Goal: Transaction & Acquisition: Book appointment/travel/reservation

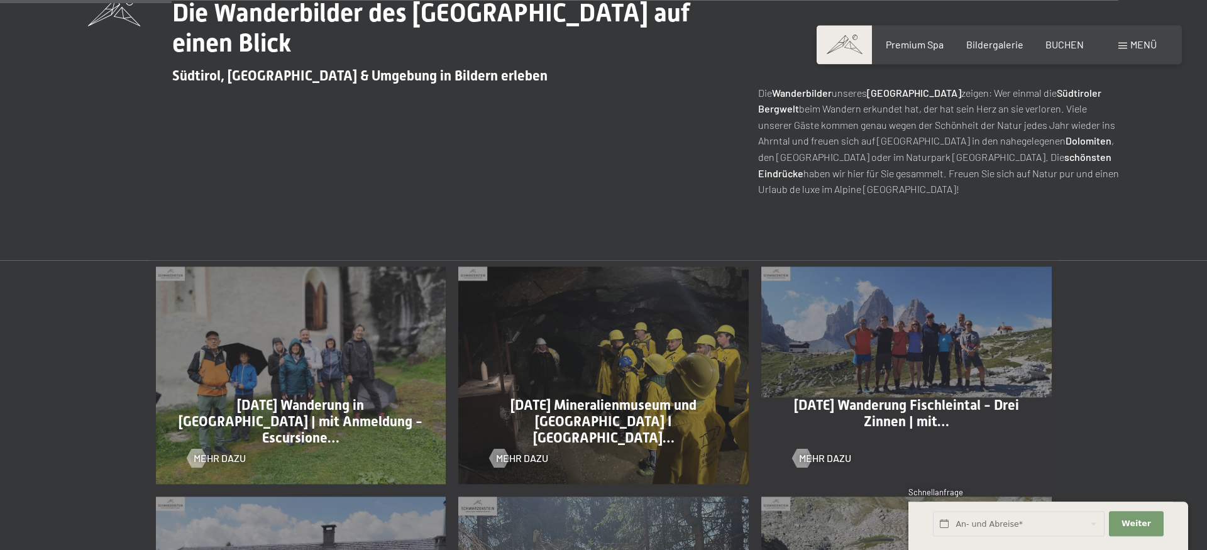
scroll to position [452, 0]
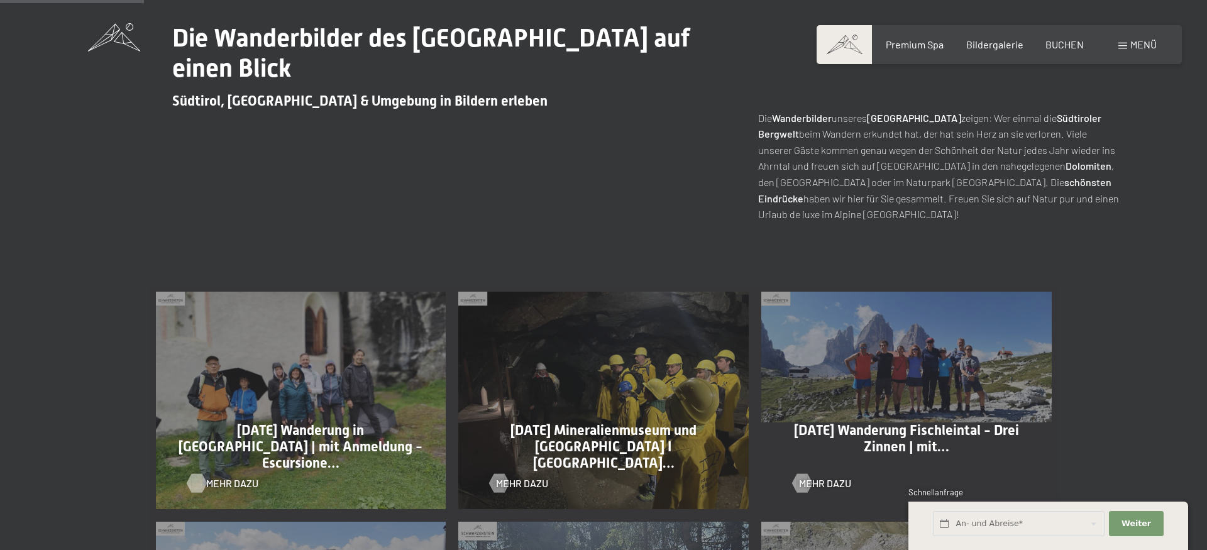
click at [197, 487] on div at bounding box center [196, 482] width 11 height 19
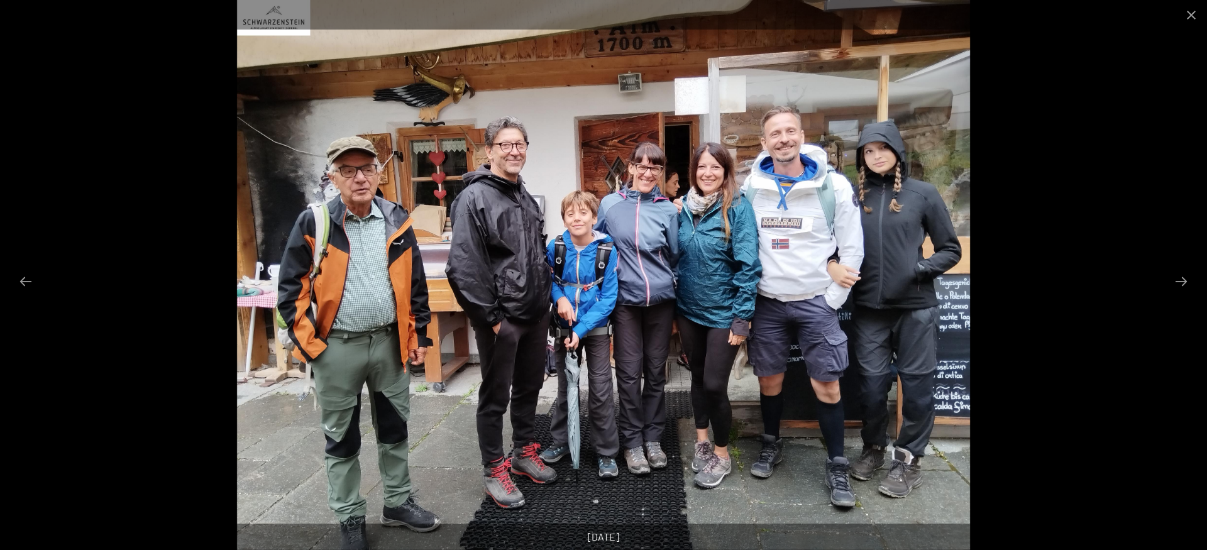
scroll to position [192, 0]
click at [1179, 282] on button "Next slide" at bounding box center [1181, 281] width 26 height 25
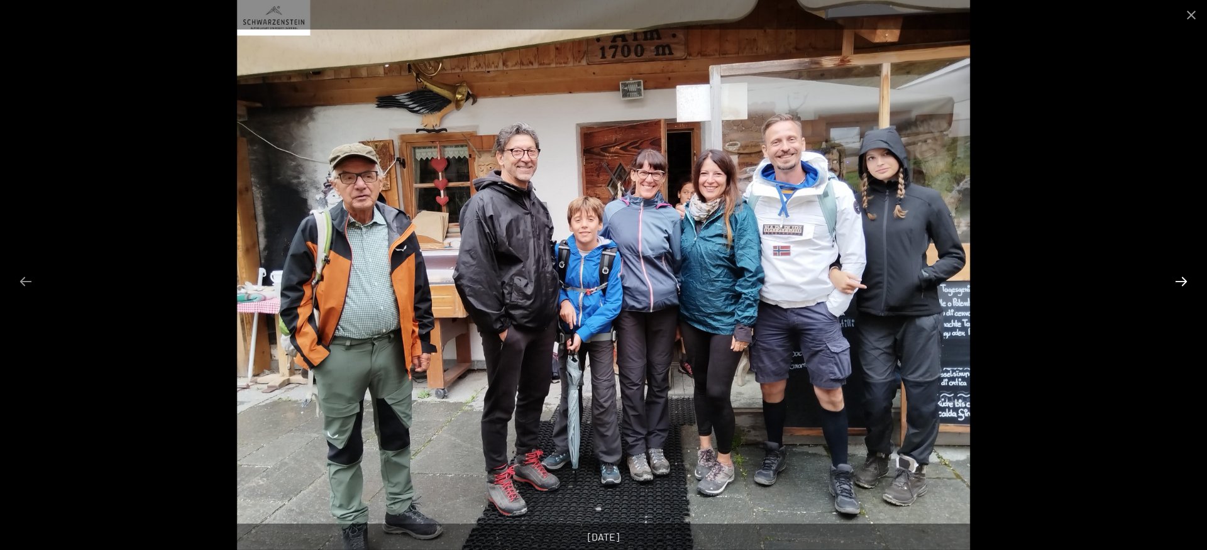
click at [1184, 276] on button "Next slide" at bounding box center [1181, 281] width 26 height 25
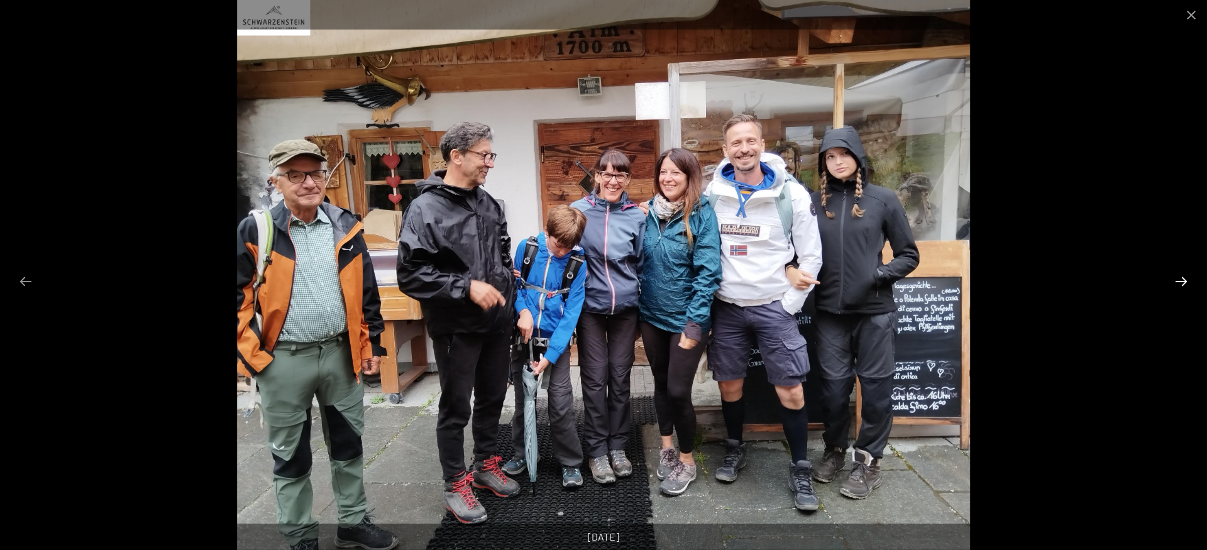
click at [1184, 276] on button "Next slide" at bounding box center [1181, 281] width 26 height 25
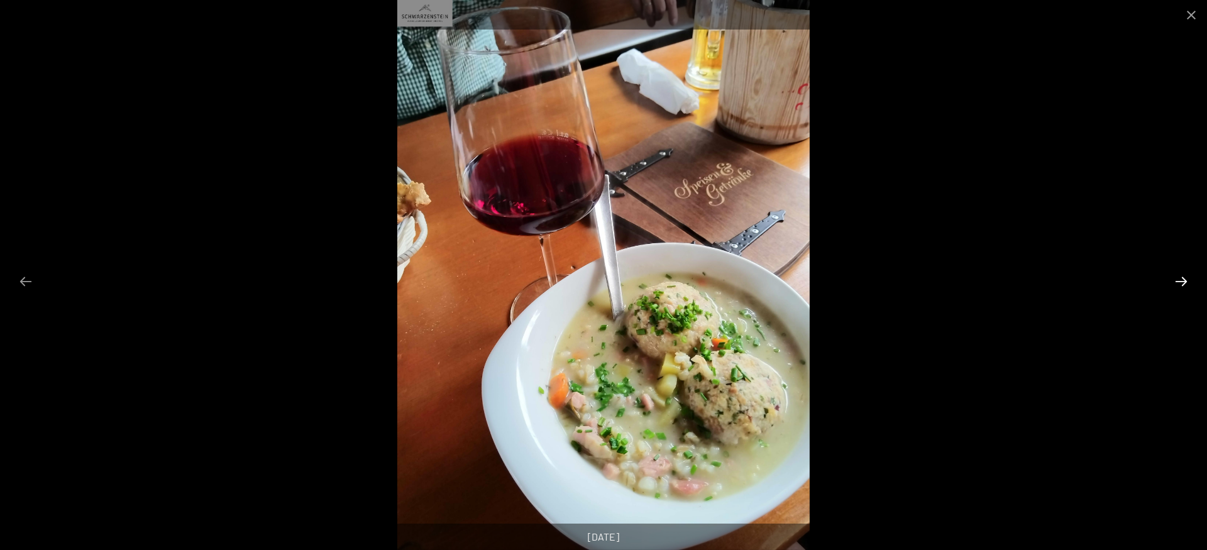
click at [1184, 276] on button "Next slide" at bounding box center [1181, 281] width 26 height 25
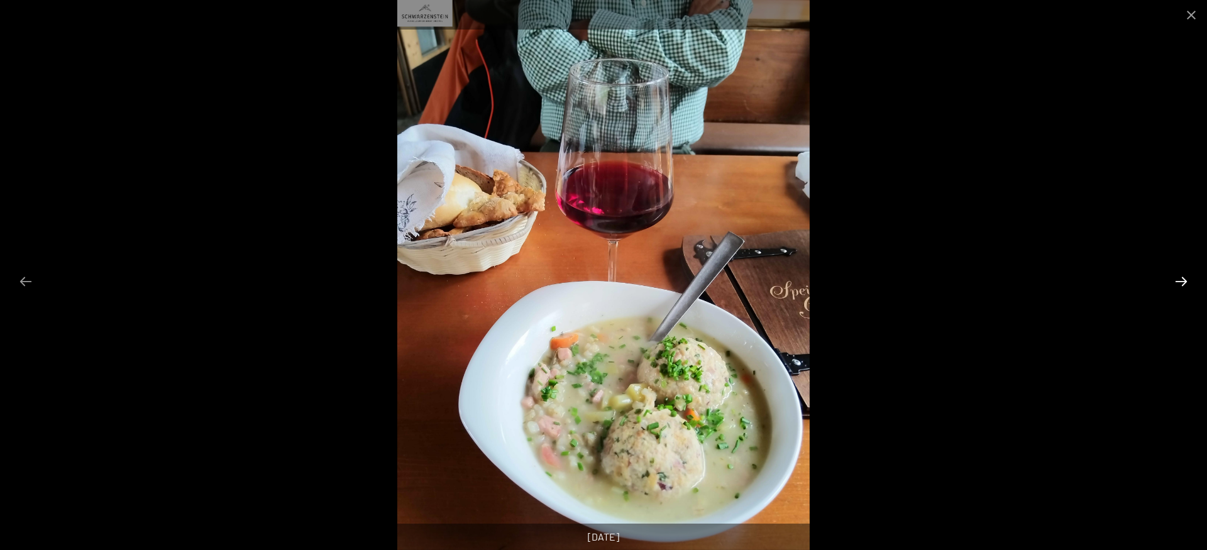
click at [1184, 276] on button "Next slide" at bounding box center [1181, 281] width 26 height 25
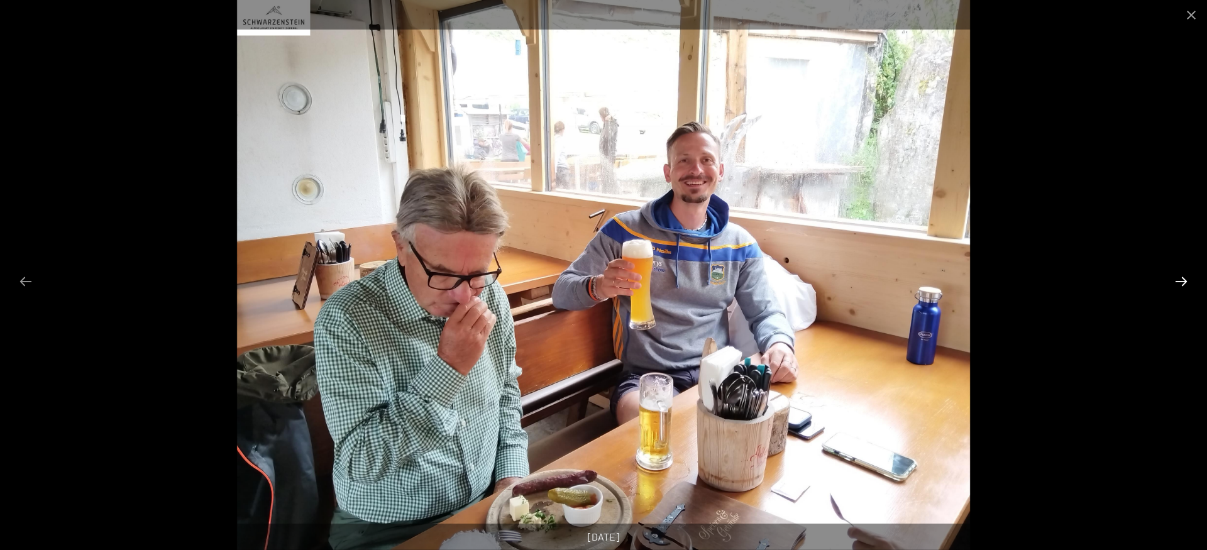
click at [1184, 276] on button "Next slide" at bounding box center [1181, 281] width 26 height 25
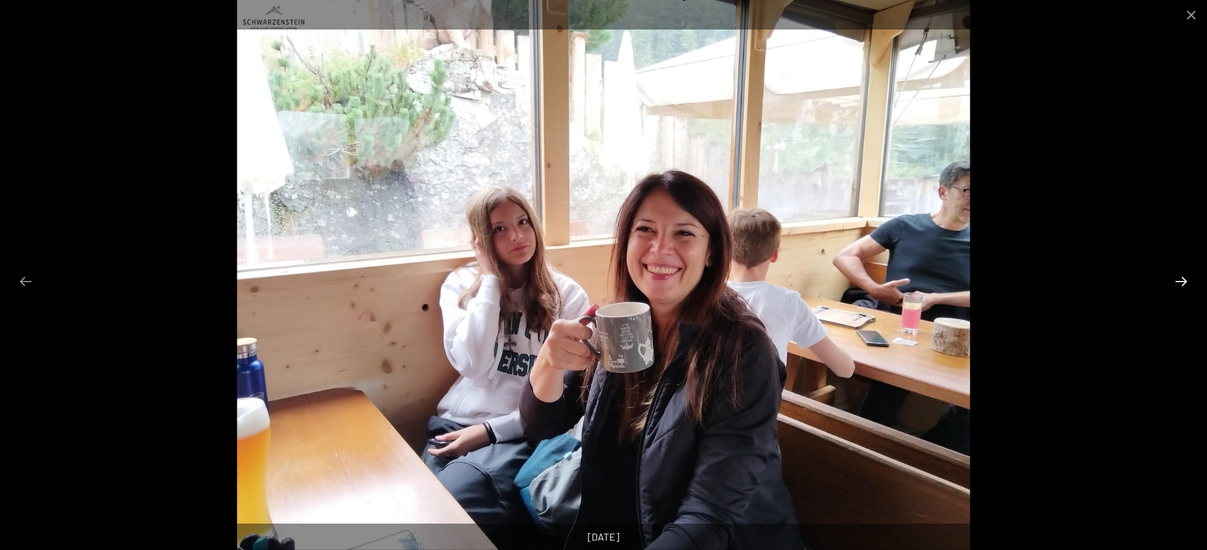
click at [1184, 276] on button "Next slide" at bounding box center [1181, 281] width 26 height 25
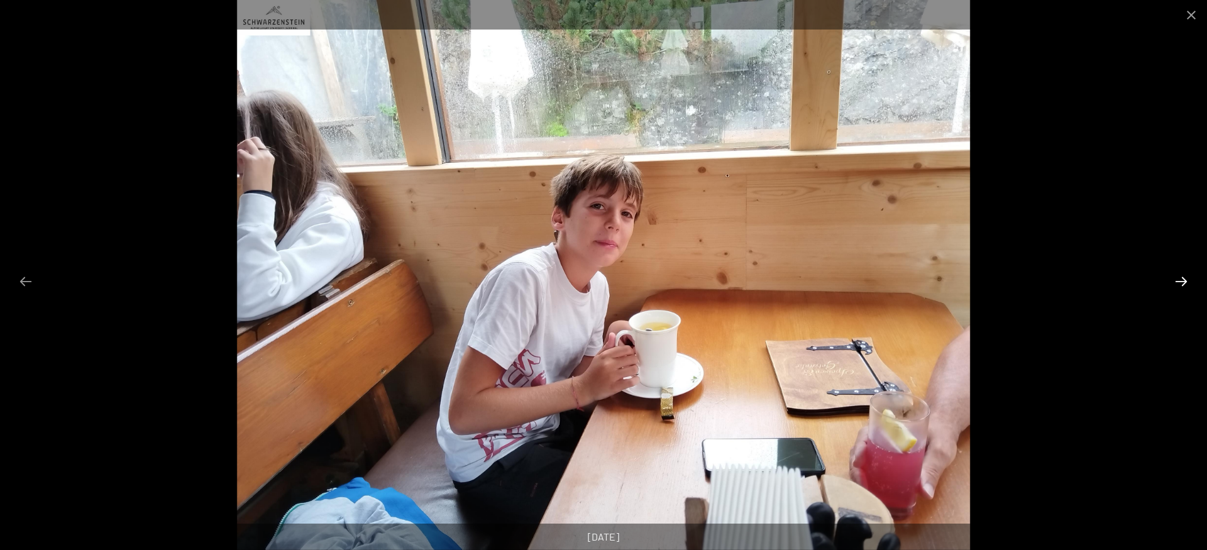
click at [1184, 276] on button "Next slide" at bounding box center [1181, 281] width 26 height 25
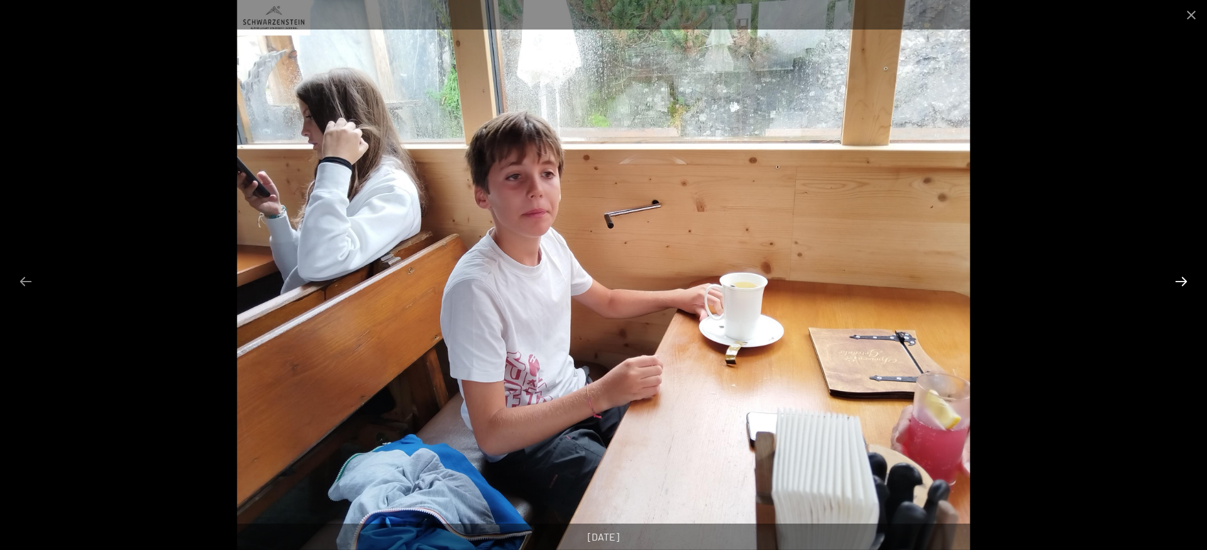
click at [1184, 276] on button "Next slide" at bounding box center [1181, 281] width 26 height 25
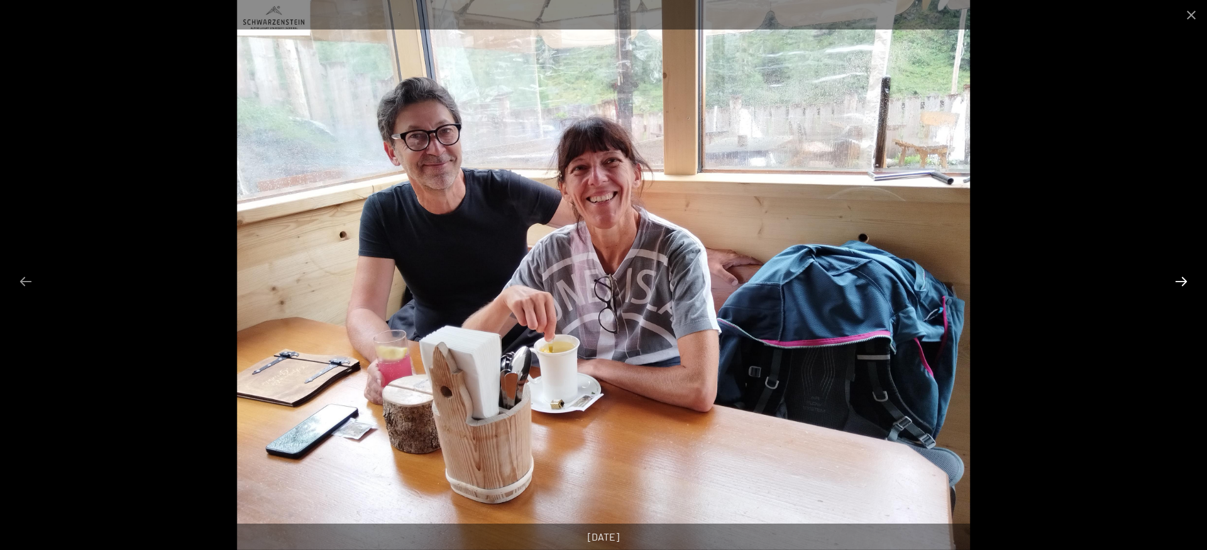
click at [1184, 276] on button "Next slide" at bounding box center [1181, 281] width 26 height 25
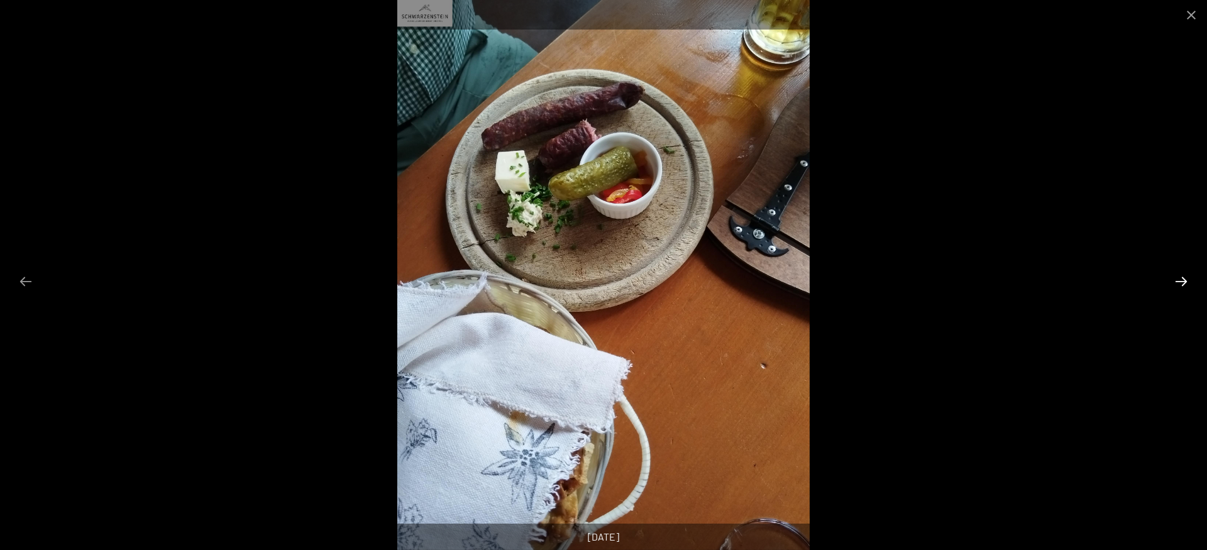
click at [1184, 276] on button "Next slide" at bounding box center [1181, 281] width 26 height 25
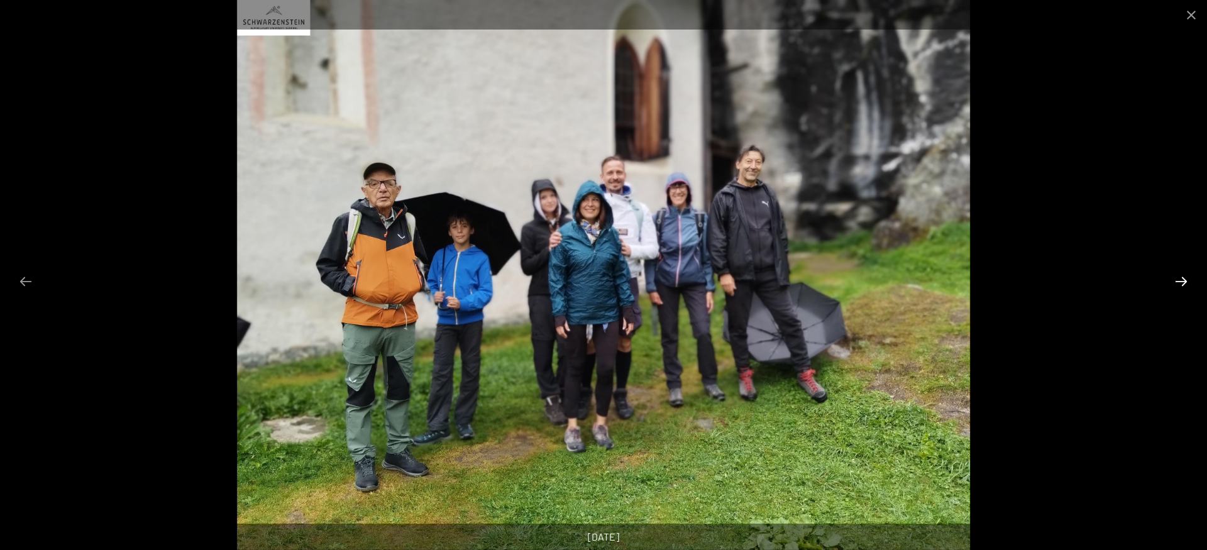
click at [1184, 276] on button "Next slide" at bounding box center [1181, 281] width 26 height 25
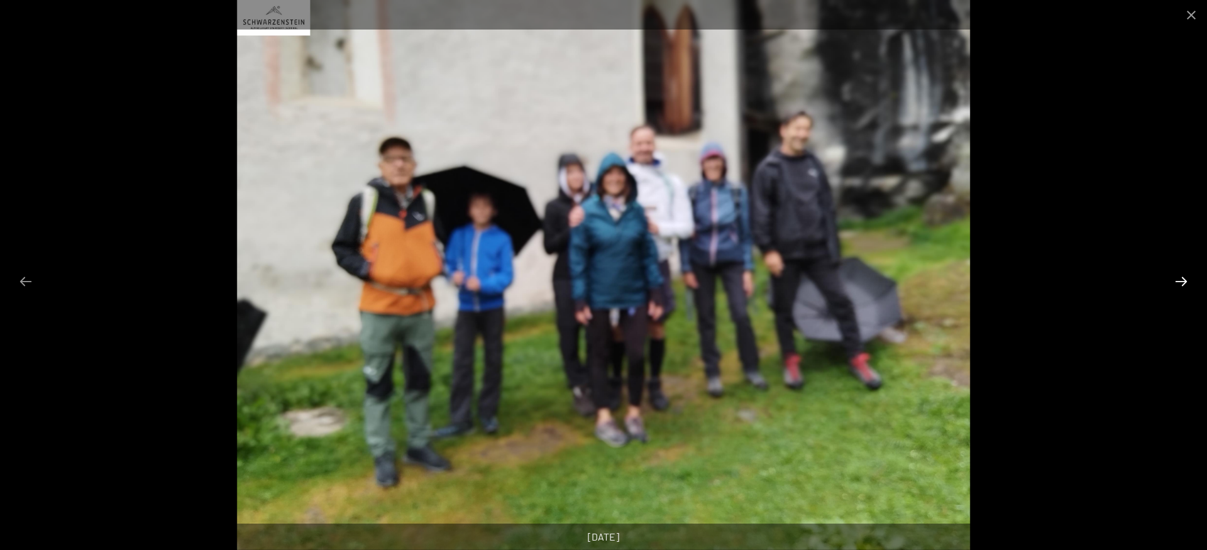
click at [1184, 276] on button "Next slide" at bounding box center [1181, 281] width 26 height 25
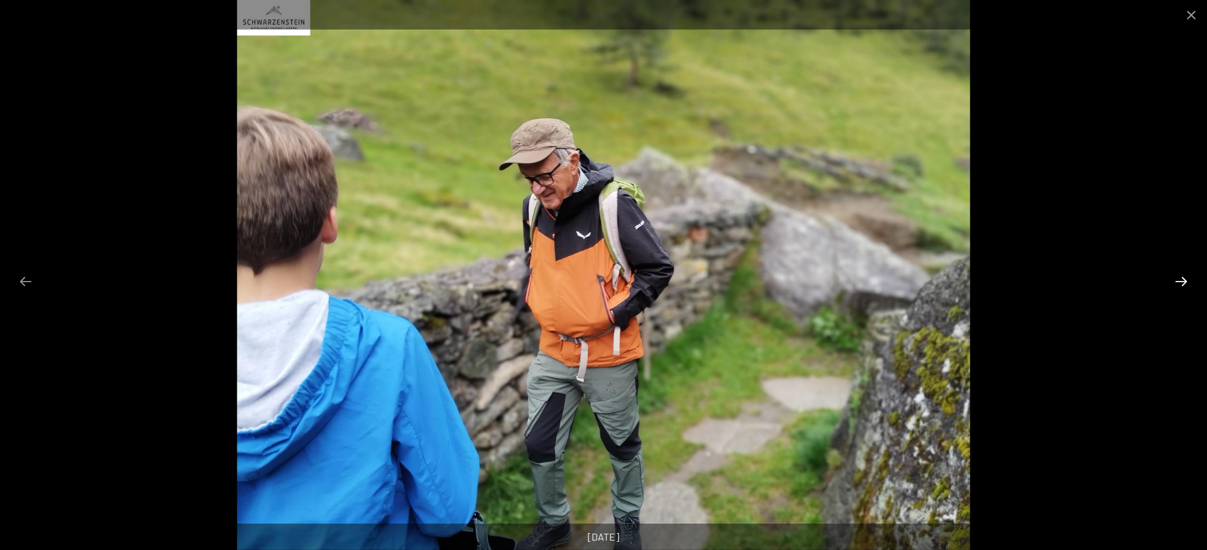
click at [1184, 276] on button "Next slide" at bounding box center [1181, 281] width 26 height 25
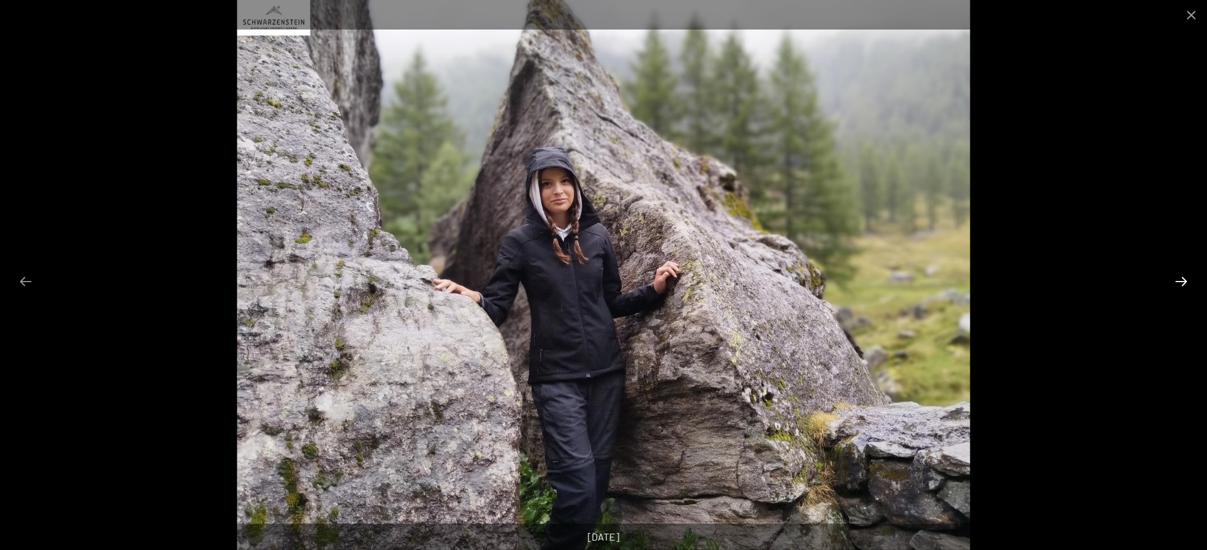
click at [1184, 276] on button "Next slide" at bounding box center [1181, 281] width 26 height 25
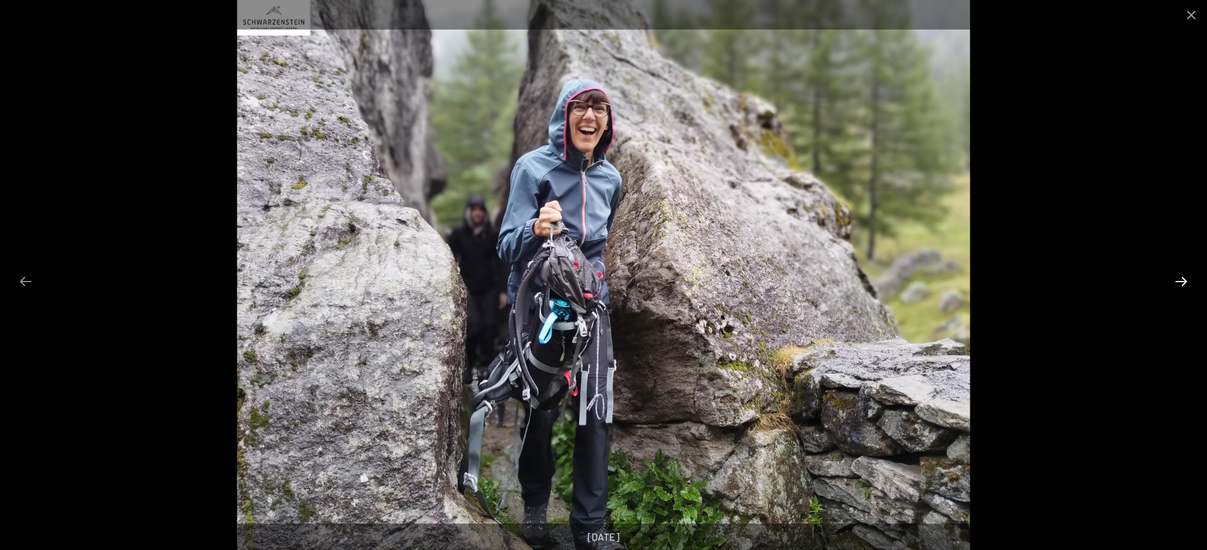
click at [1184, 276] on button "Next slide" at bounding box center [1181, 281] width 26 height 25
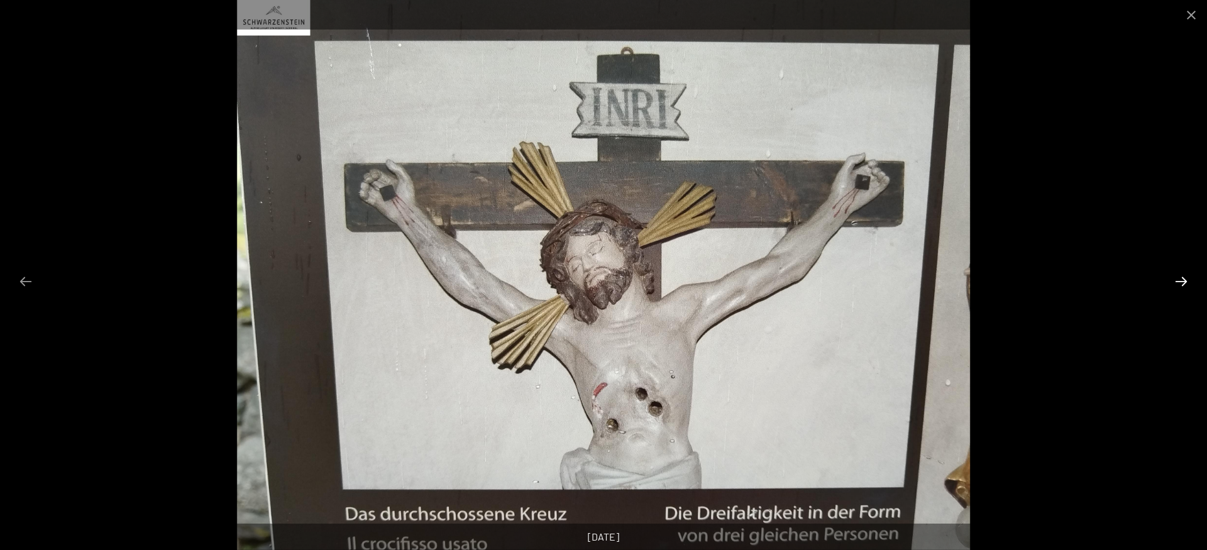
click at [1184, 276] on button "Next slide" at bounding box center [1181, 281] width 26 height 25
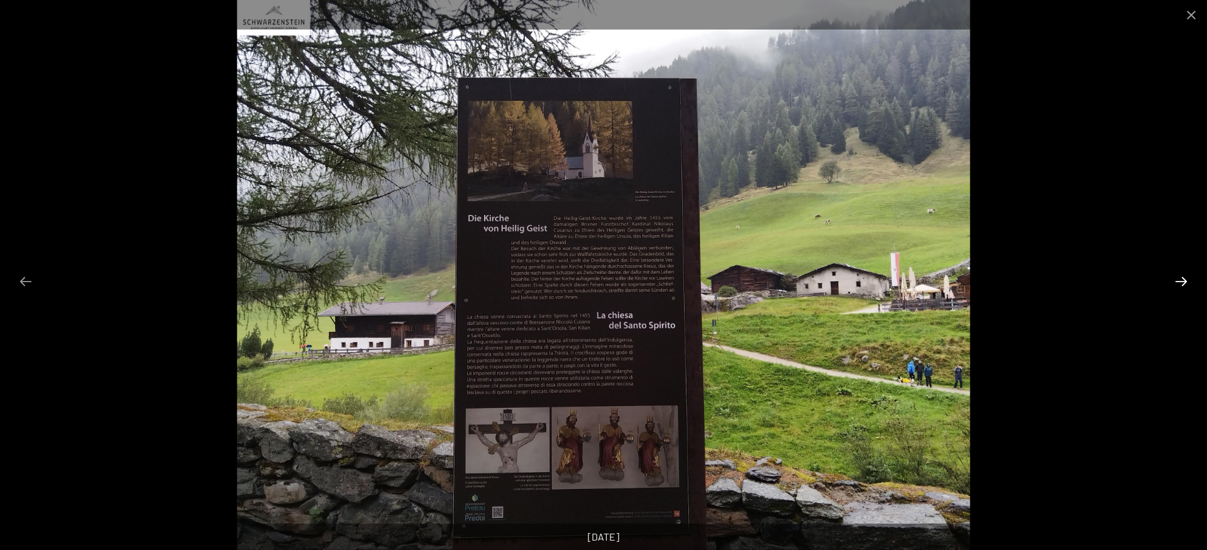
click at [1184, 276] on button "Next slide" at bounding box center [1181, 281] width 26 height 25
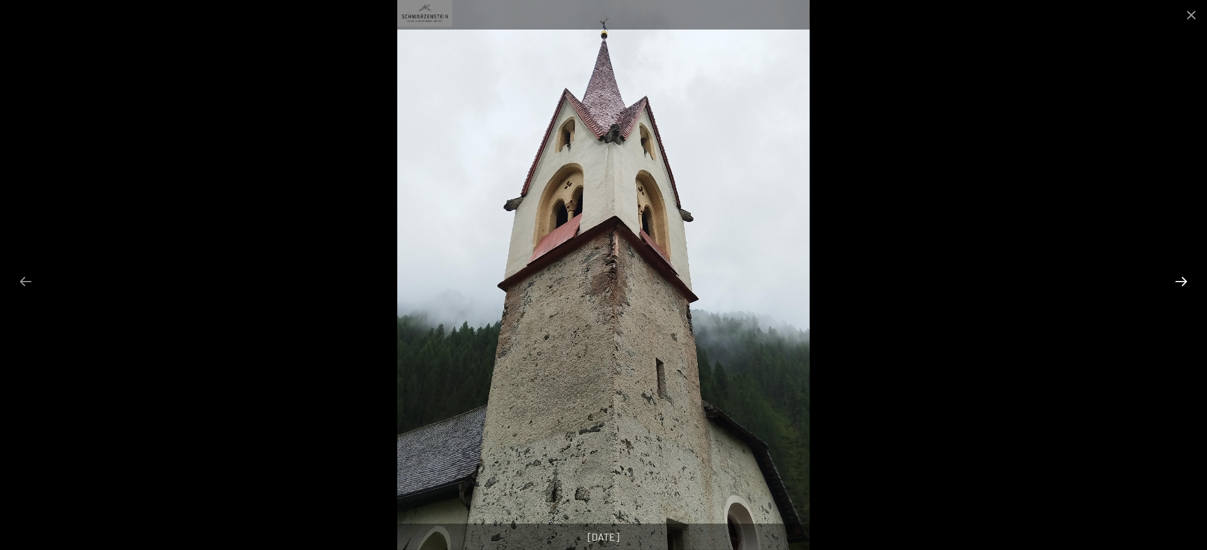
click at [1184, 276] on button "Next slide" at bounding box center [1181, 281] width 26 height 25
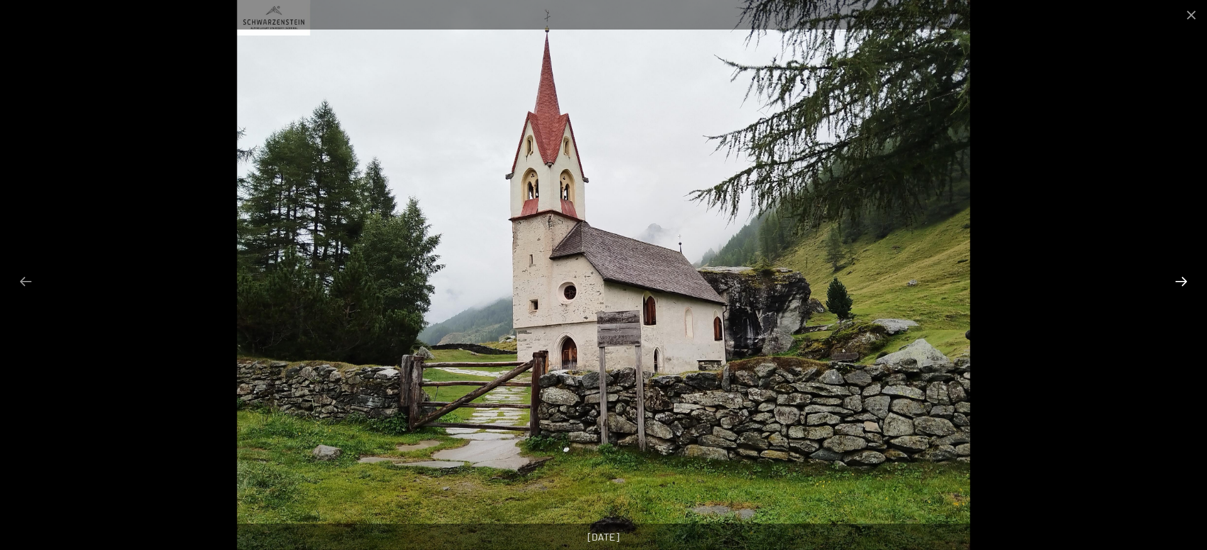
click at [1184, 276] on button "Next slide" at bounding box center [1181, 281] width 26 height 25
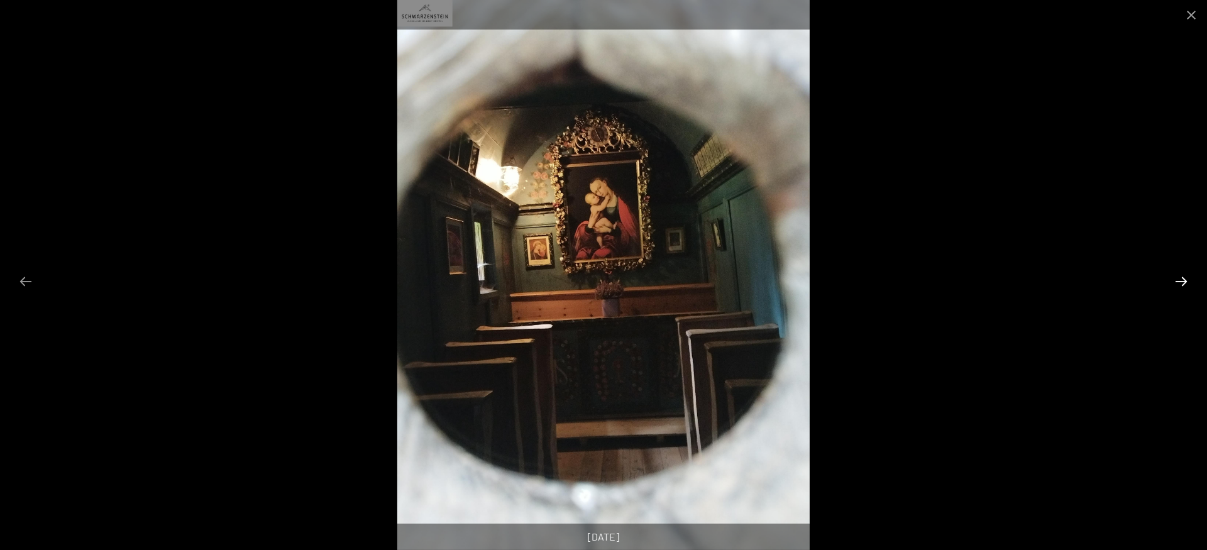
click at [1184, 276] on button "Next slide" at bounding box center [1181, 281] width 26 height 25
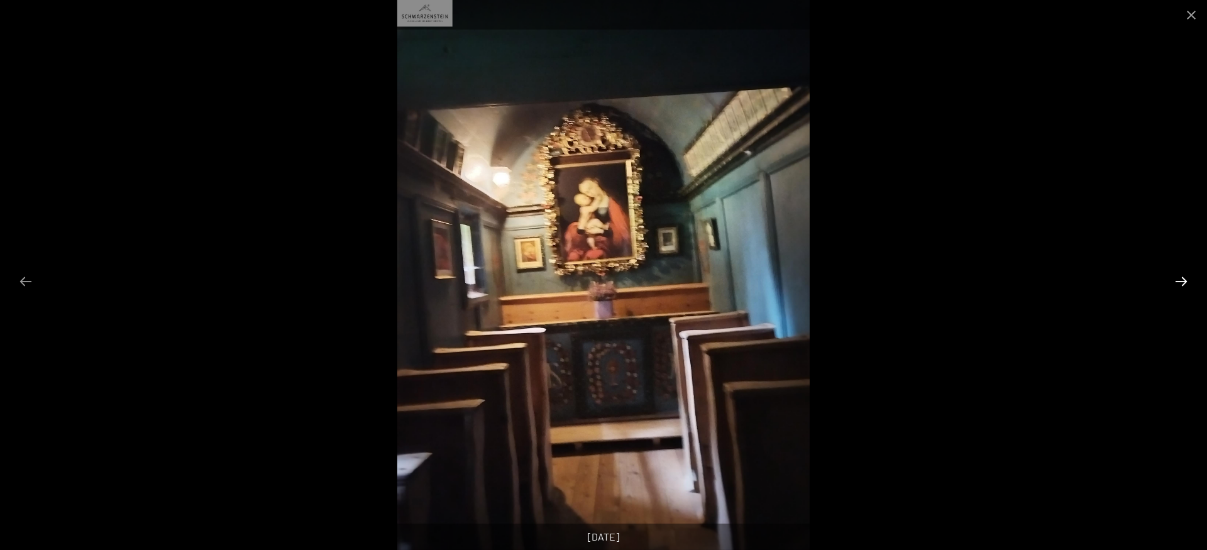
click at [1184, 276] on button "Next slide" at bounding box center [1181, 281] width 26 height 25
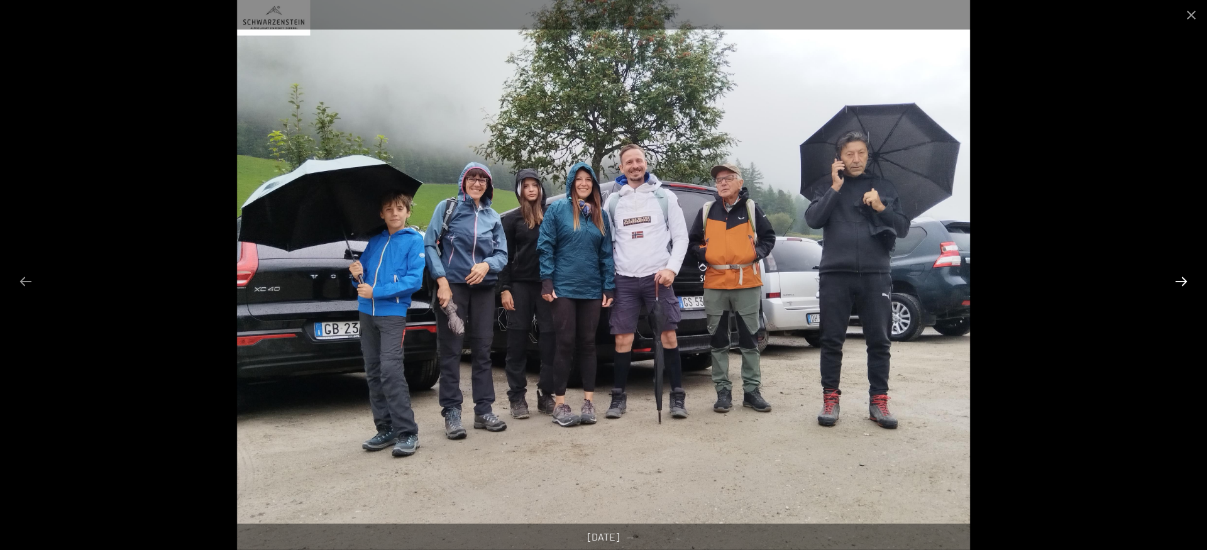
click at [1184, 276] on button "Next slide" at bounding box center [1181, 281] width 26 height 25
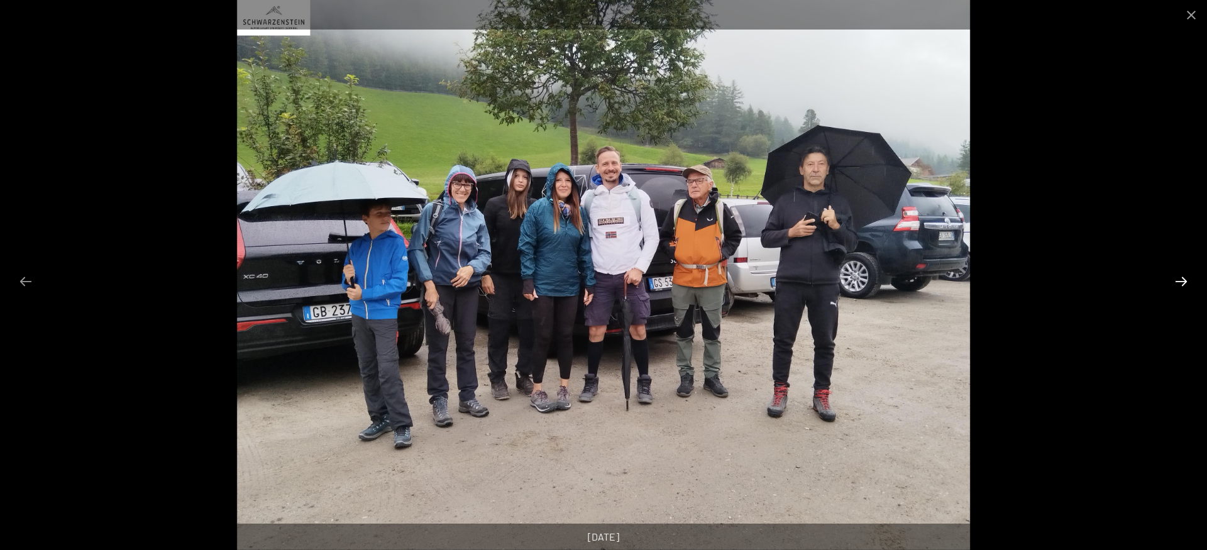
click at [1184, 276] on button "Next slide" at bounding box center [1181, 281] width 26 height 25
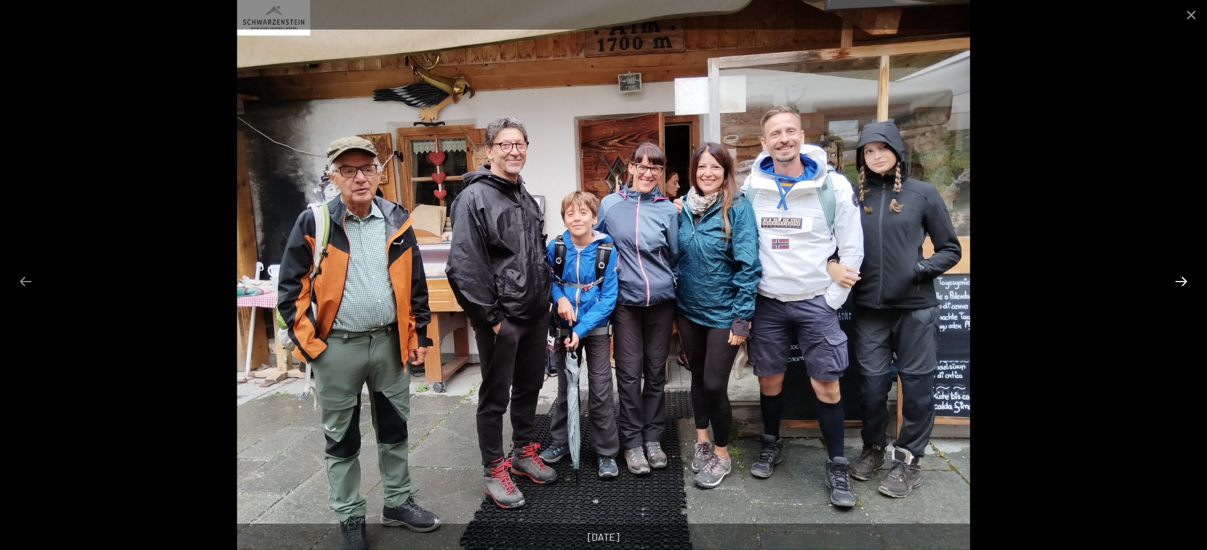
click at [1184, 276] on button "Next slide" at bounding box center [1181, 281] width 26 height 25
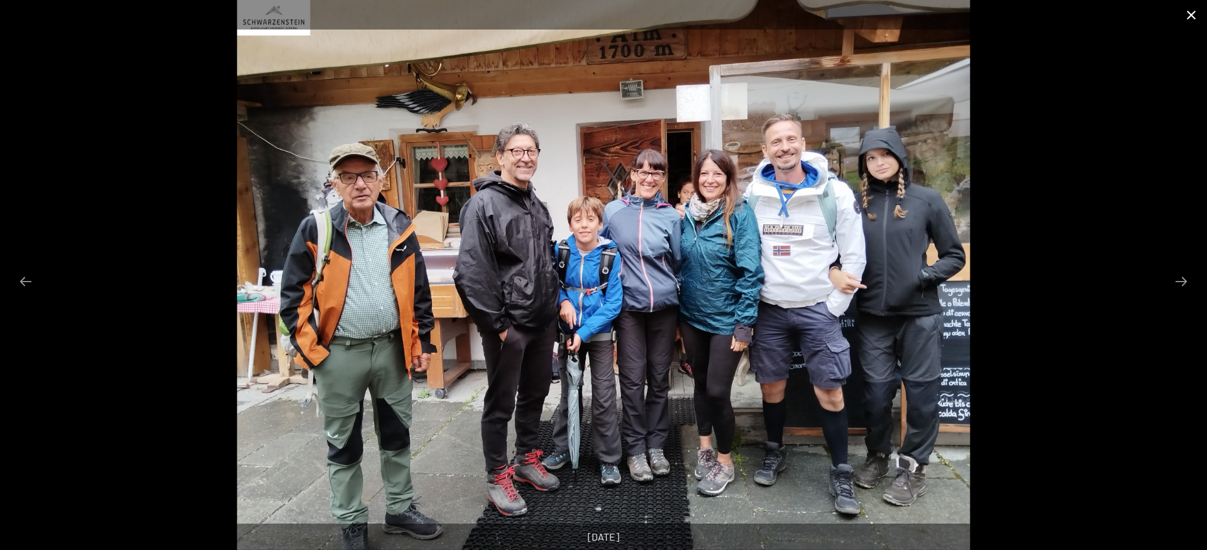
click at [1191, 15] on button "Close gallery" at bounding box center [1191, 15] width 31 height 30
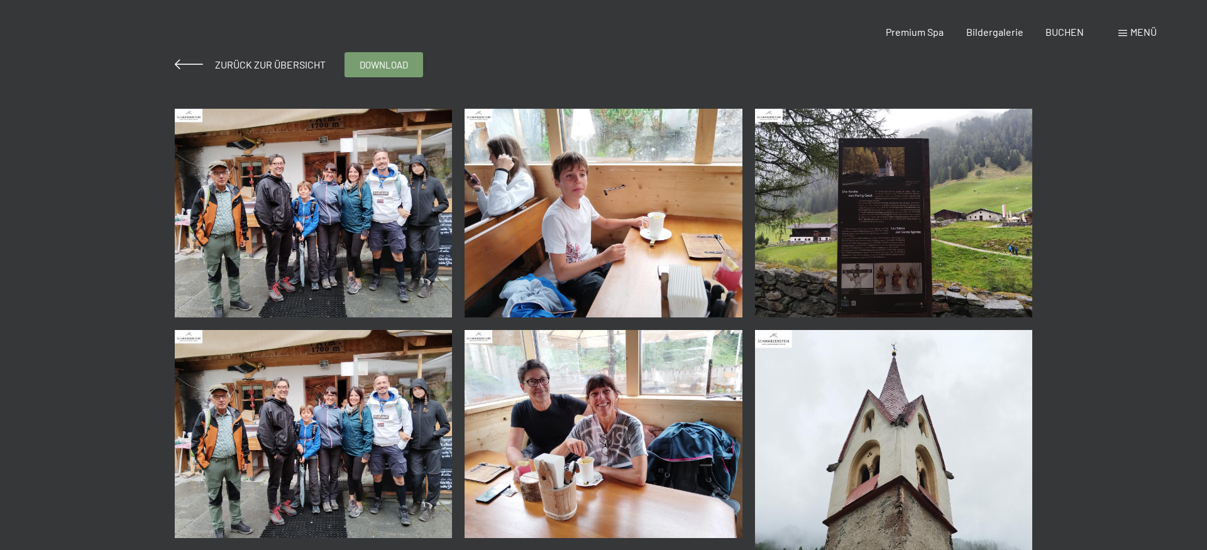
scroll to position [0, 0]
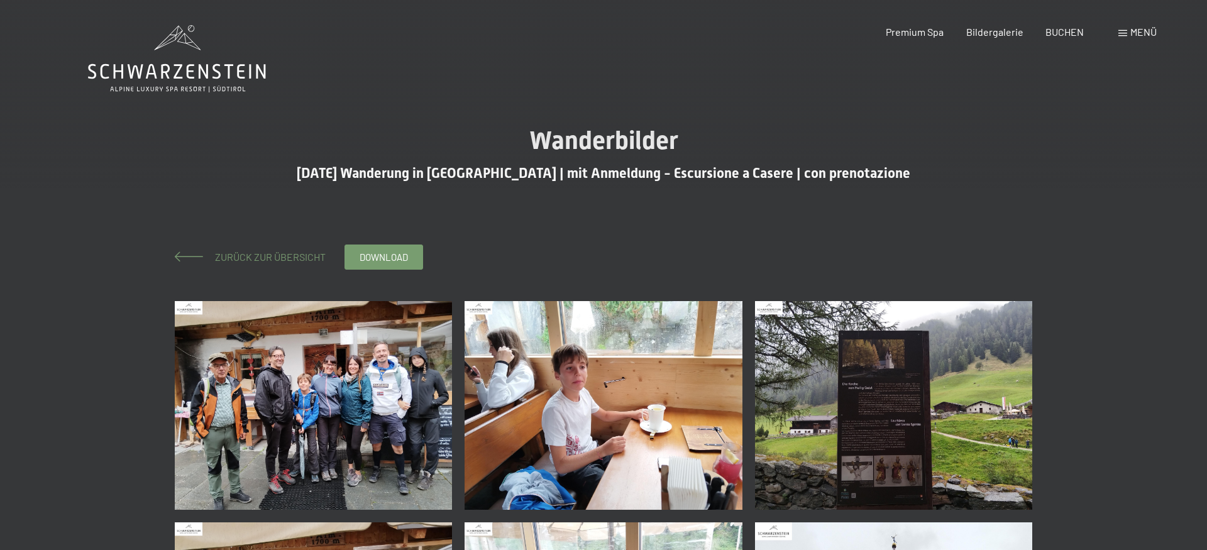
click at [267, 255] on span "Zurück zur Übersicht" at bounding box center [265, 257] width 121 height 12
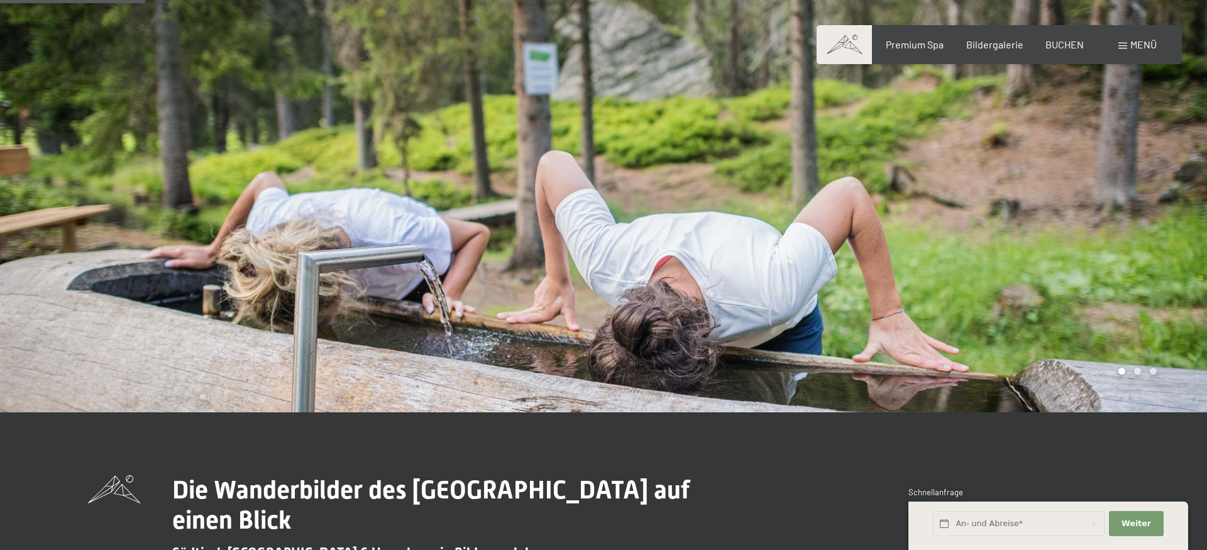
scroll to position [449, 0]
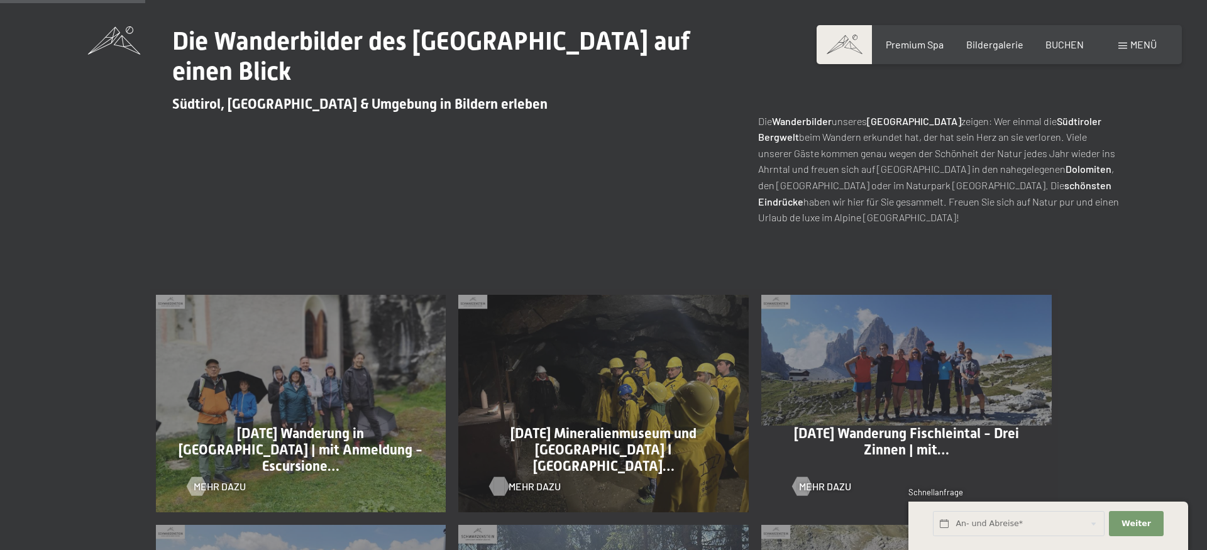
click at [497, 486] on div at bounding box center [499, 486] width 11 height 19
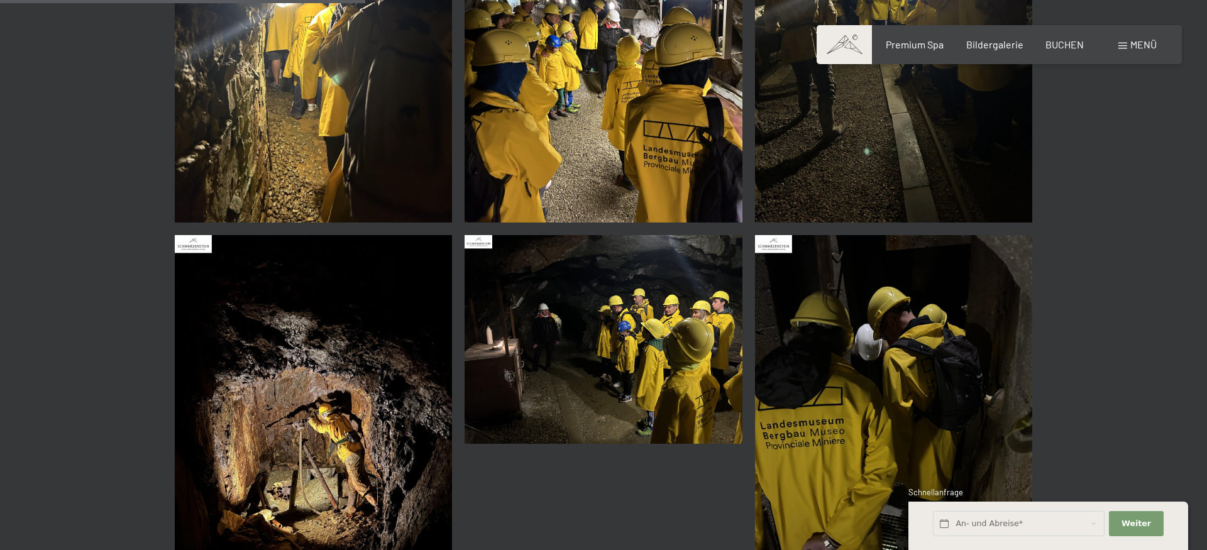
scroll to position [770, 0]
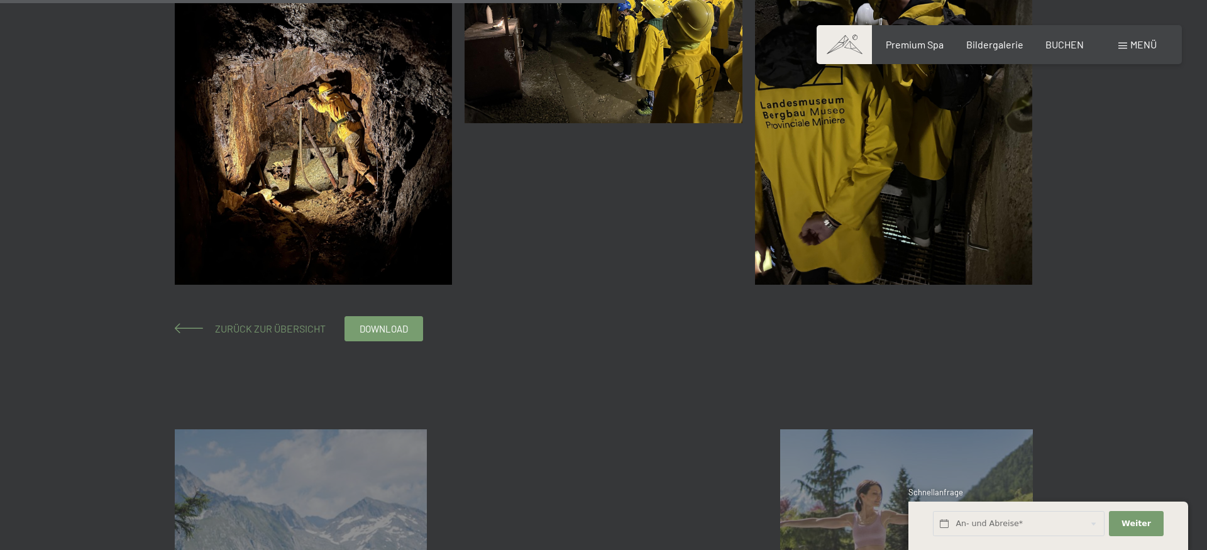
click at [299, 324] on span "Zurück zur Übersicht" at bounding box center [265, 329] width 121 height 12
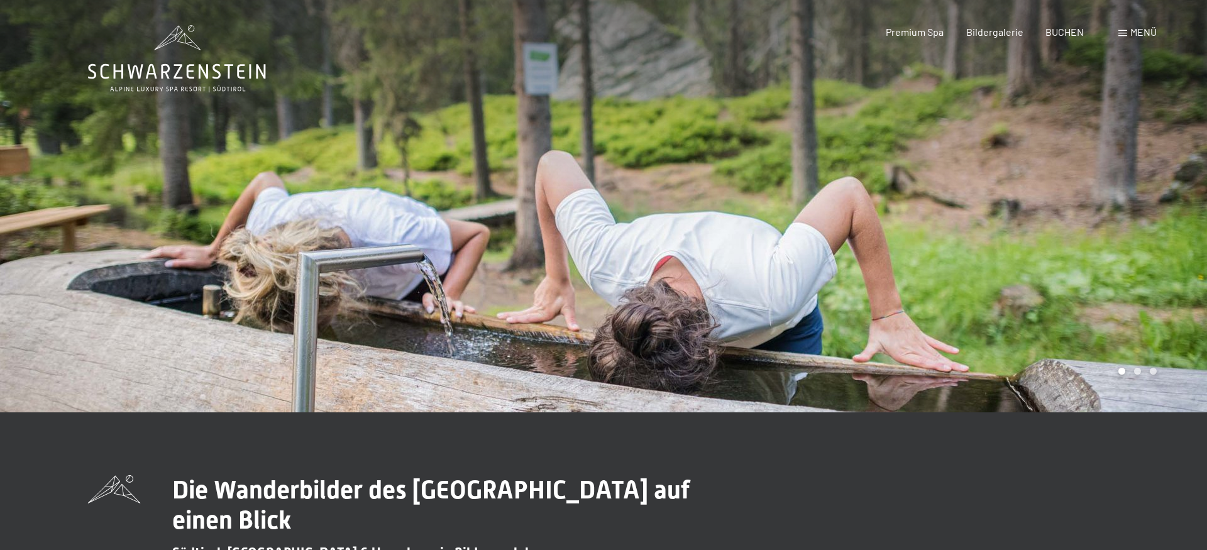
click at [1142, 33] on span "Menü" at bounding box center [1143, 32] width 26 height 12
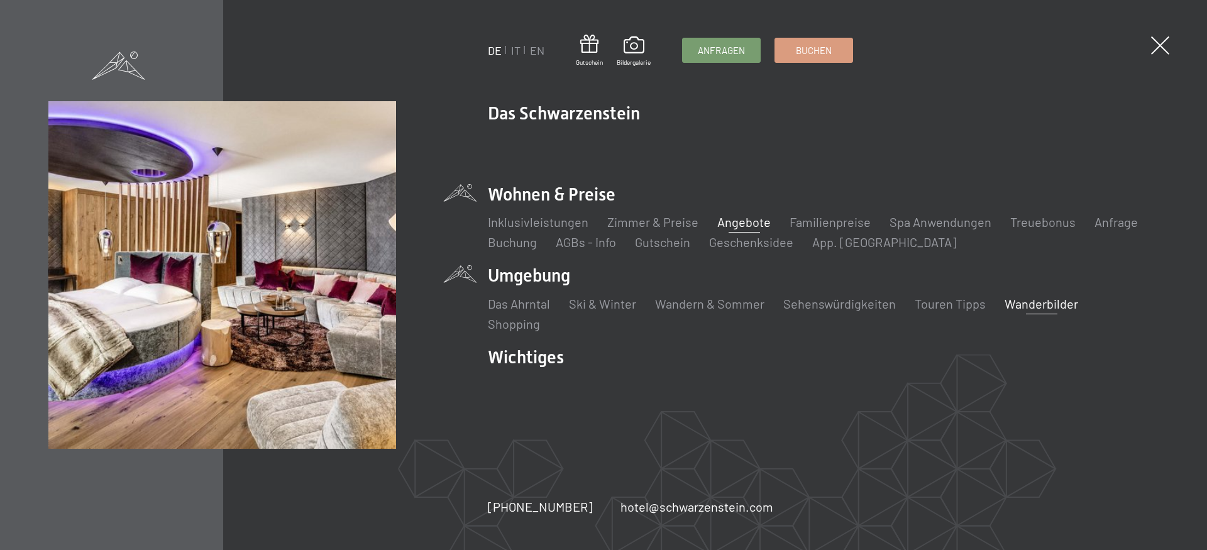
click at [737, 226] on link "Angebote" at bounding box center [743, 221] width 53 height 15
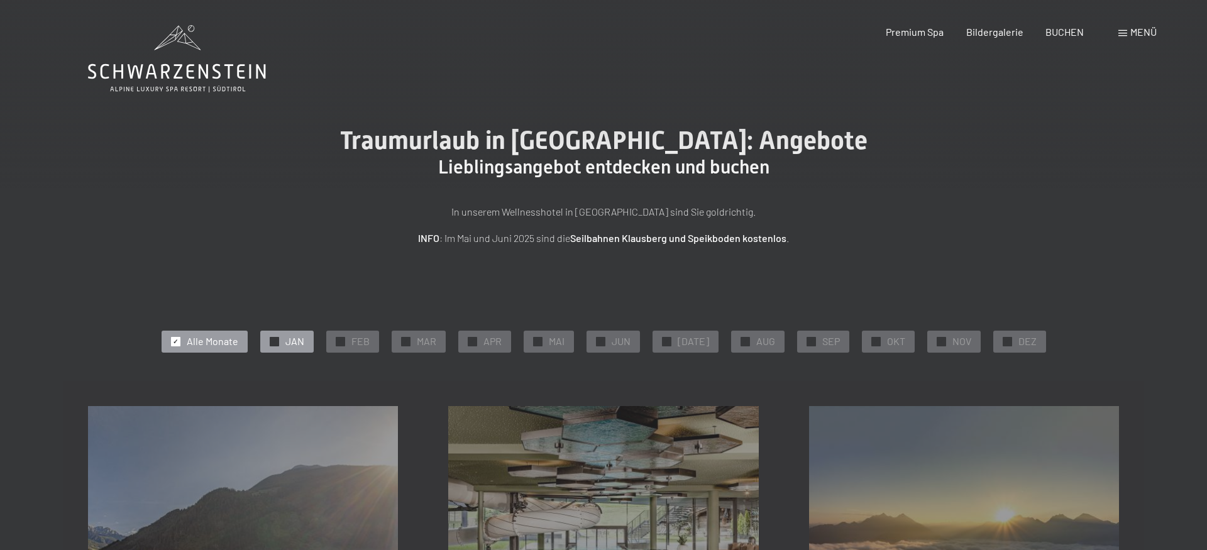
click at [294, 341] on span "JAN" at bounding box center [294, 341] width 19 height 14
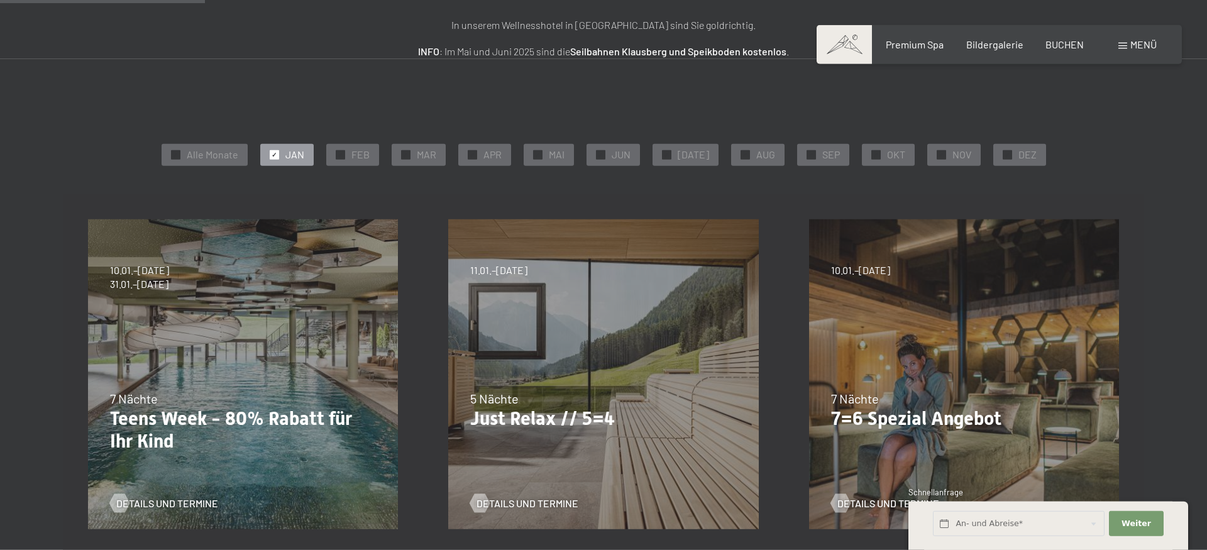
scroll to position [257, 0]
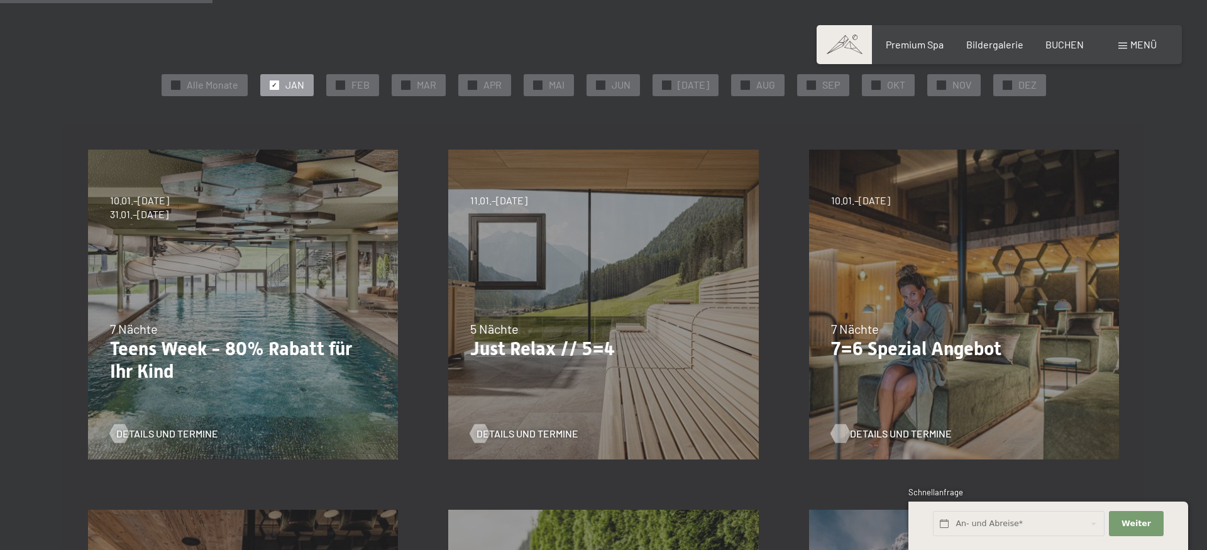
click at [846, 433] on div at bounding box center [840, 433] width 11 height 19
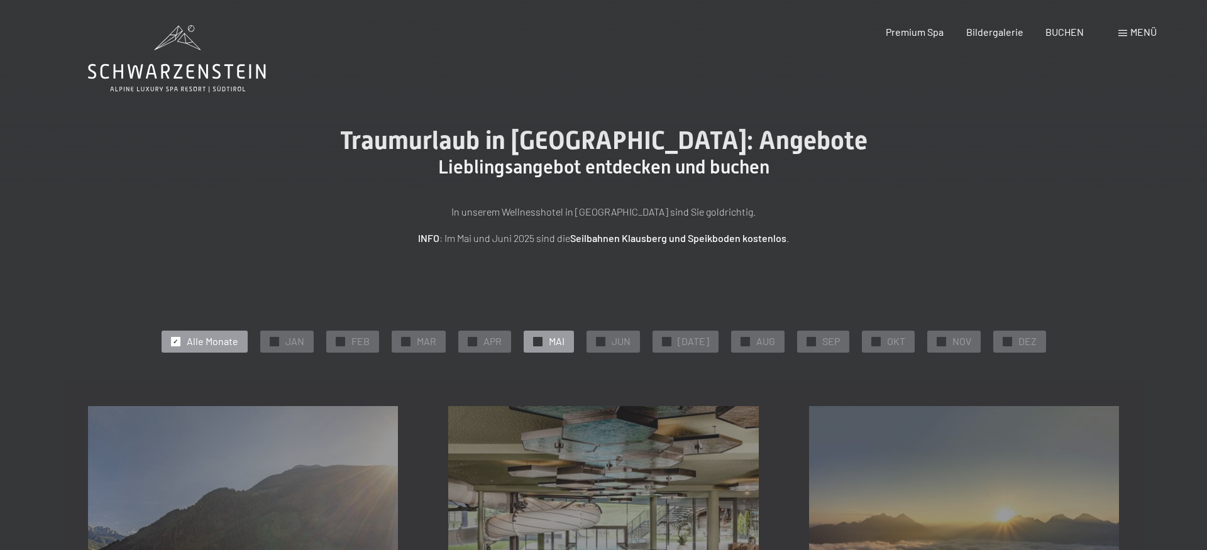
click at [565, 341] on span "MAI" at bounding box center [557, 341] width 16 height 14
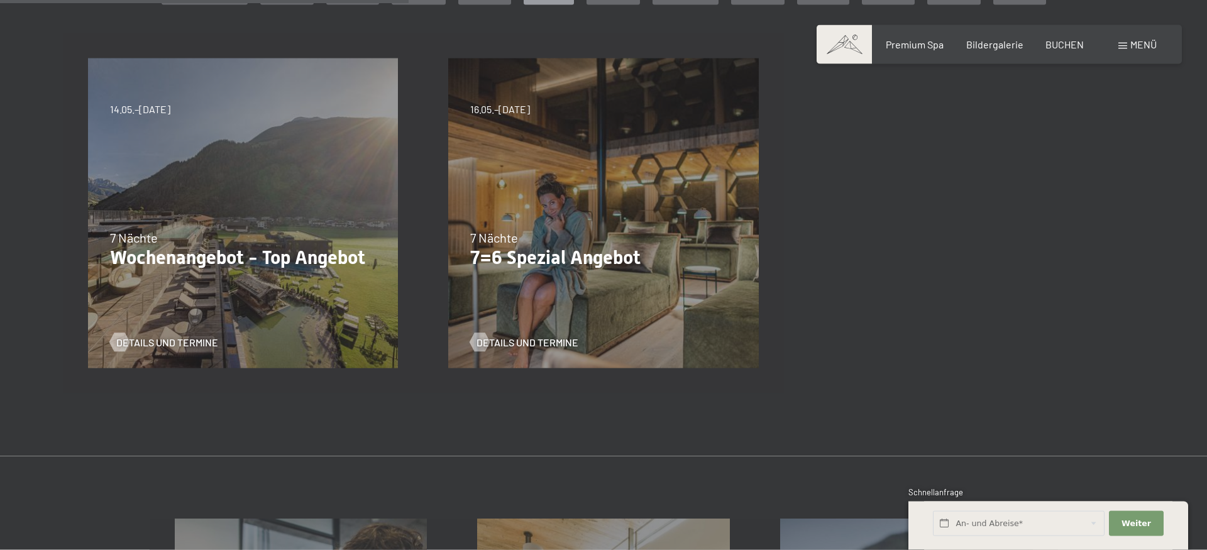
scroll to position [385, 0]
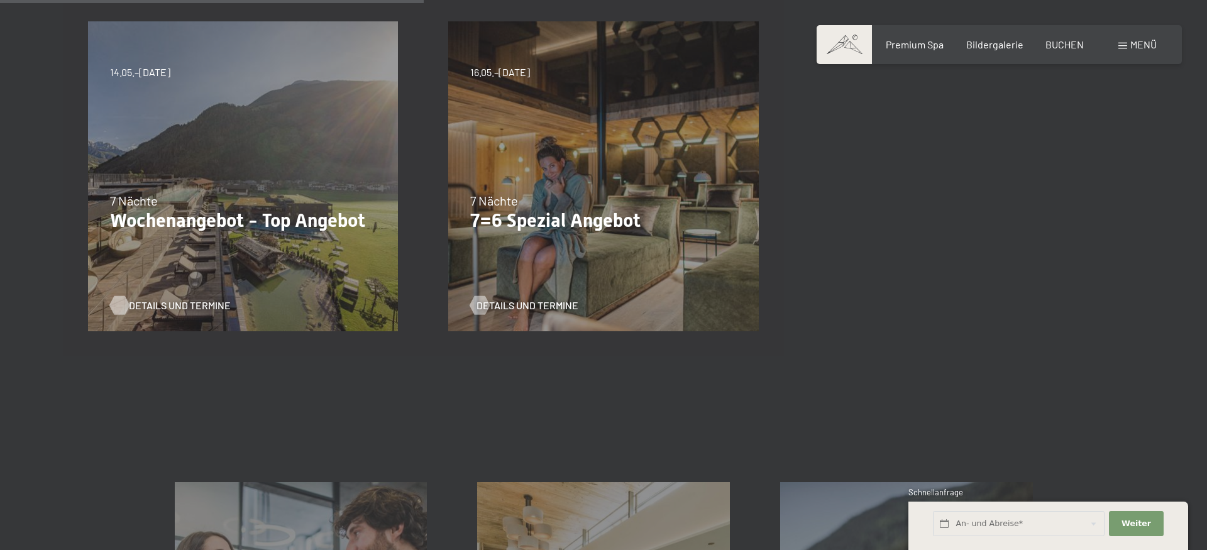
click at [148, 306] on span "Details und Termine" at bounding box center [180, 306] width 102 height 14
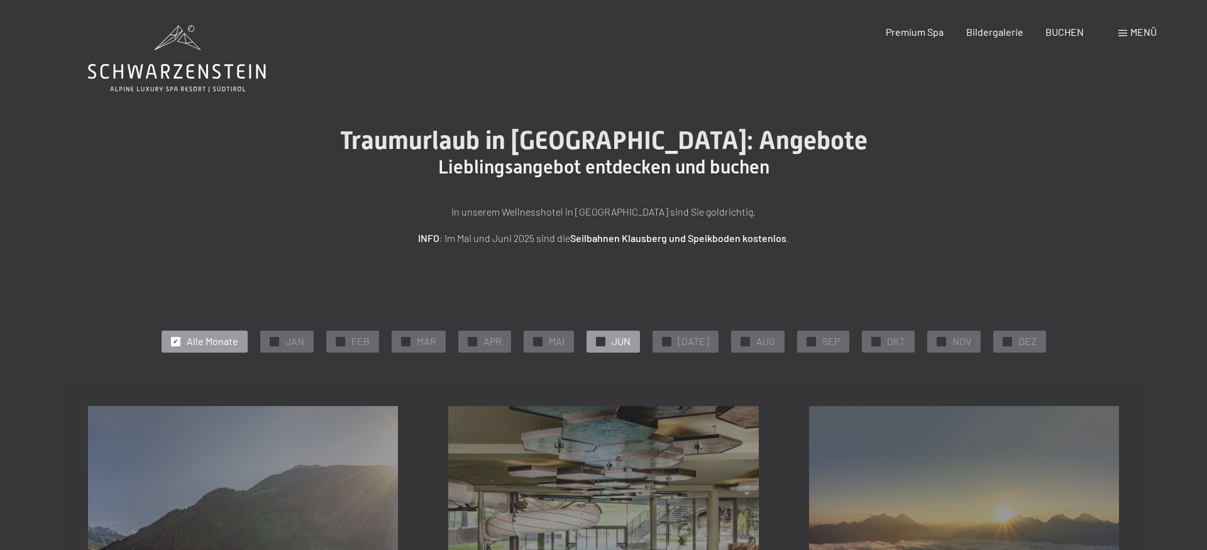
click at [604, 339] on div at bounding box center [600, 341] width 9 height 9
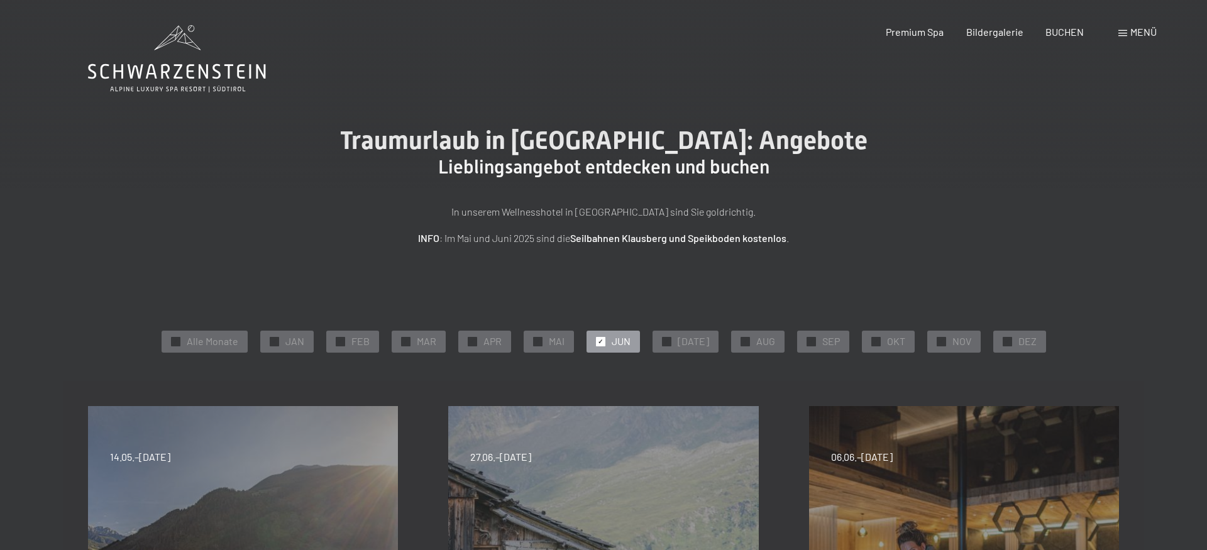
scroll to position [192, 0]
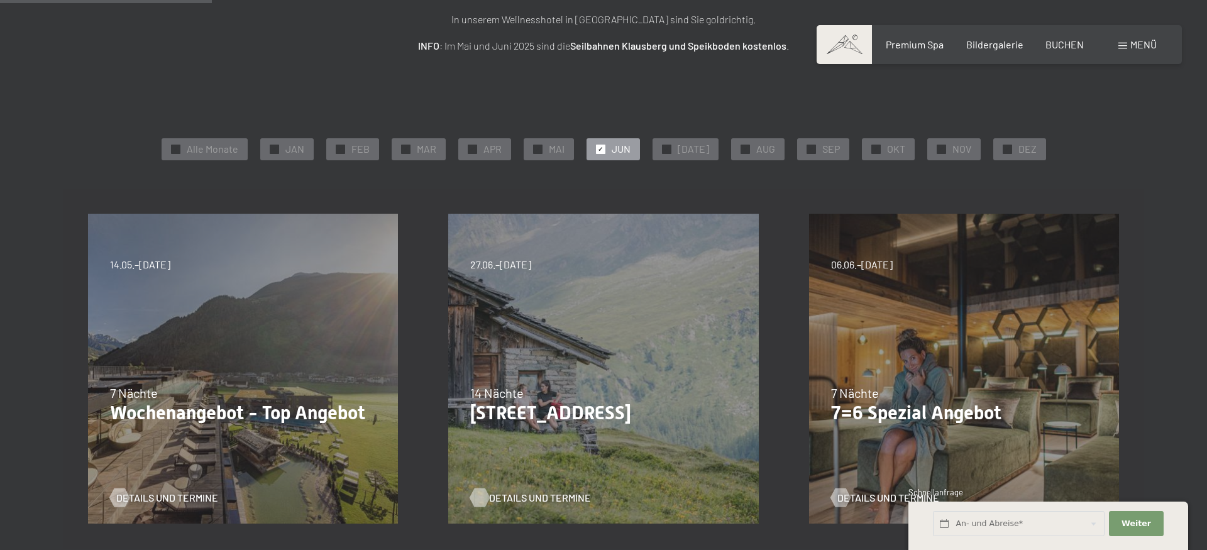
click at [484, 500] on div at bounding box center [480, 497] width 11 height 19
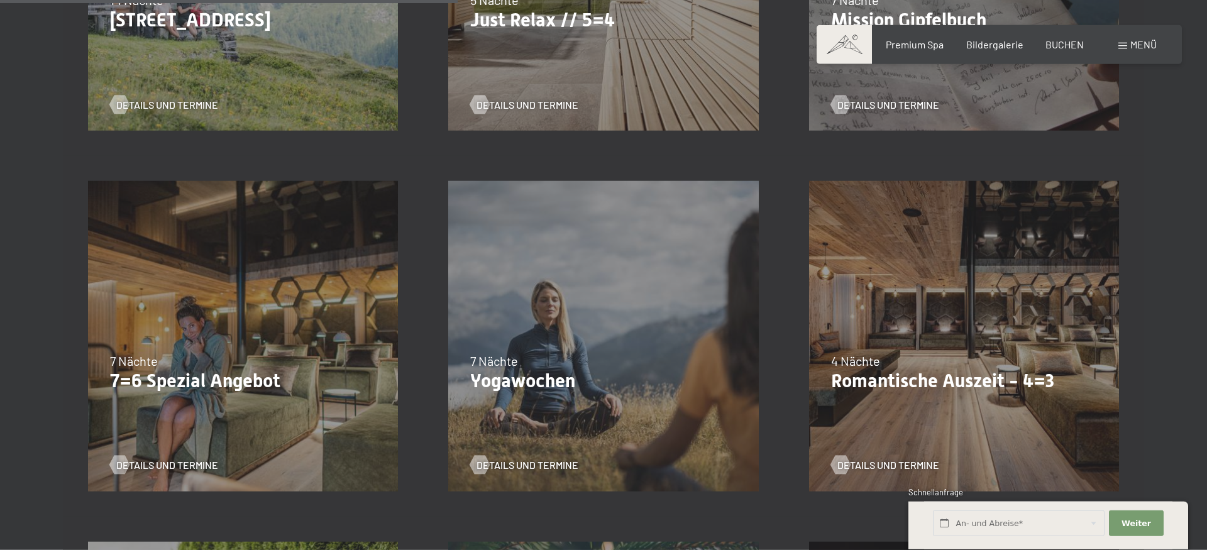
scroll to position [962, 0]
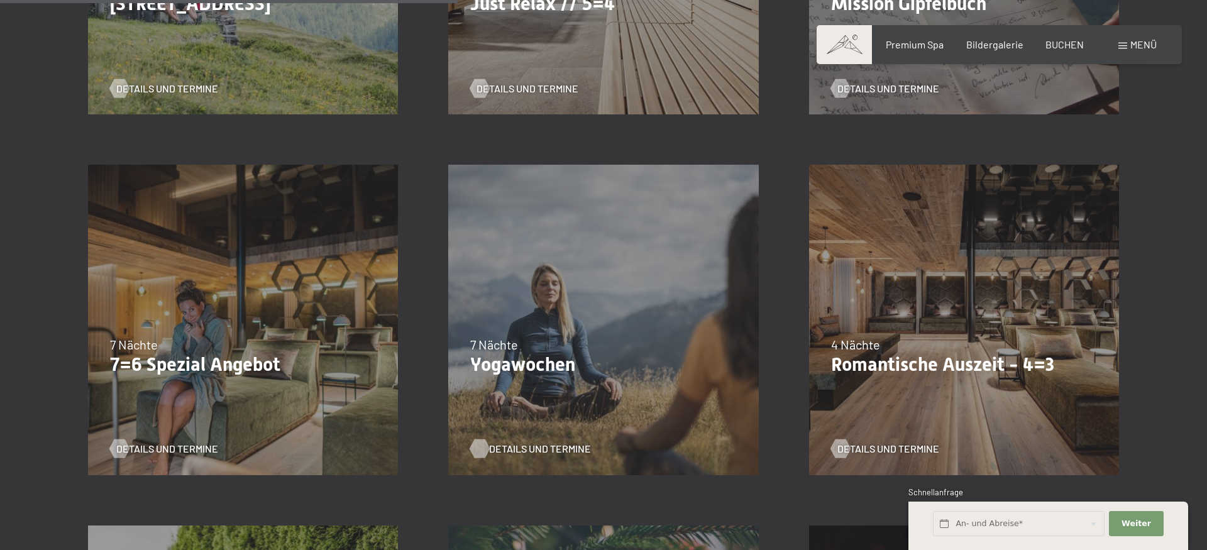
click at [482, 447] on div at bounding box center [480, 448] width 11 height 19
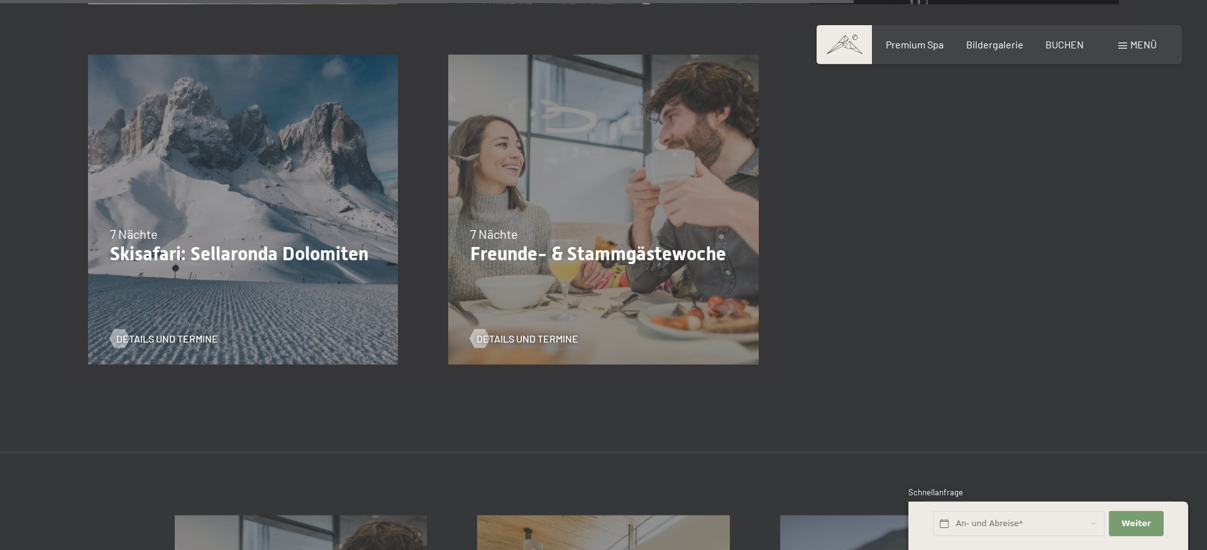
scroll to position [1796, 0]
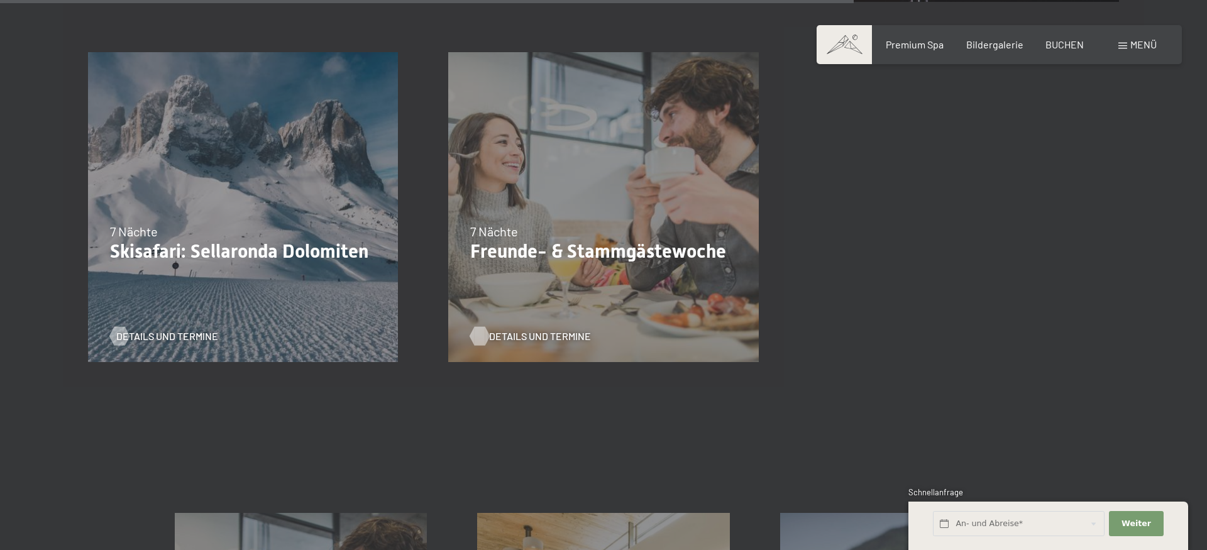
click at [478, 336] on div at bounding box center [480, 335] width 11 height 19
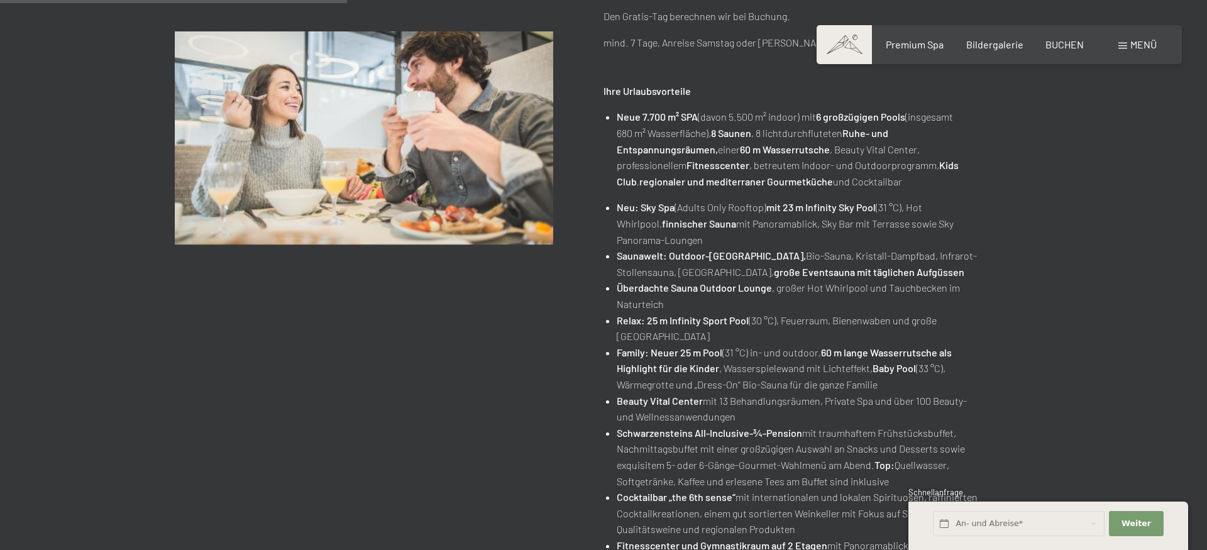
scroll to position [770, 0]
